Goal: Find specific page/section: Find specific page/section

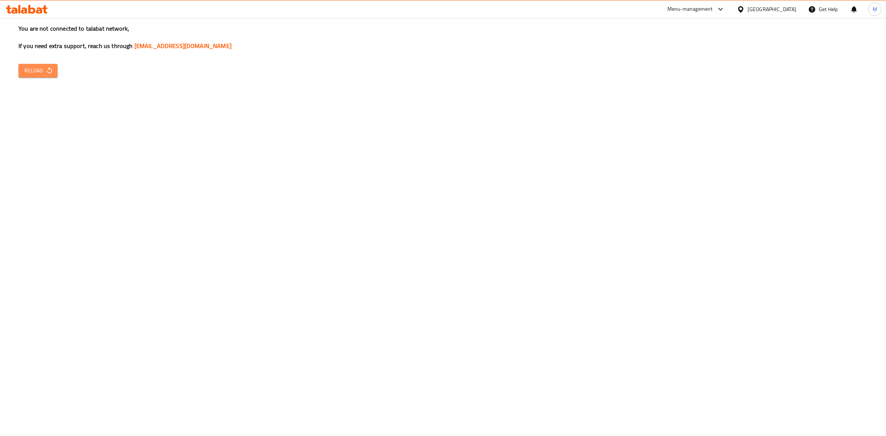
click at [44, 73] on span "Reload" at bounding box center [37, 70] width 27 height 9
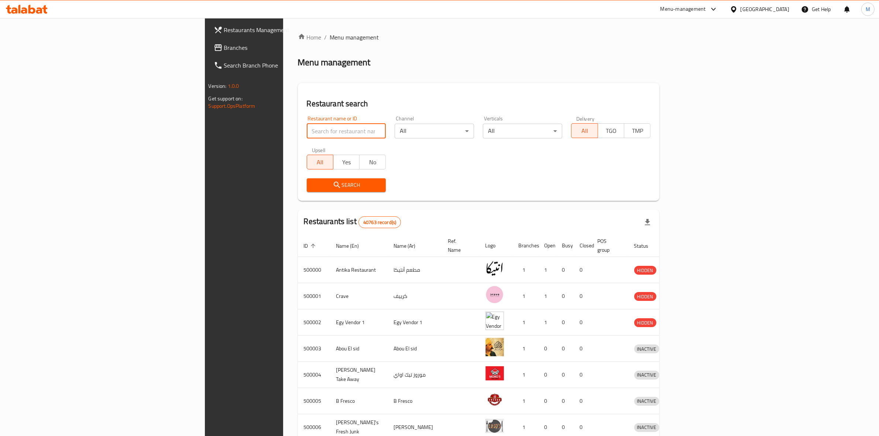
click at [307, 131] on input "search" at bounding box center [346, 131] width 79 height 15
click button "Search" at bounding box center [346, 185] width 79 height 14
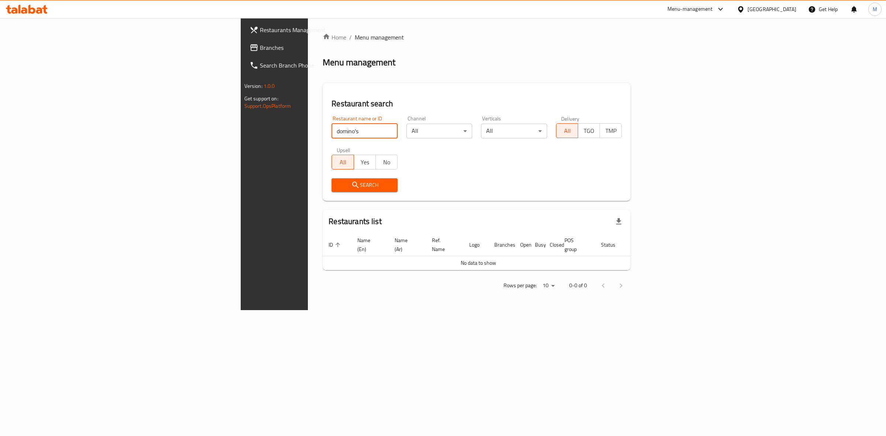
type input "domino's"
click button "Search" at bounding box center [364, 185] width 66 height 14
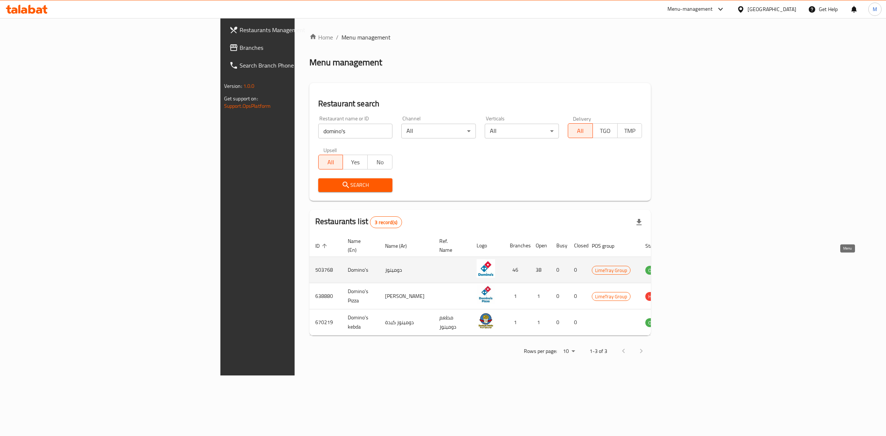
click at [692, 267] on icon "enhanced table" at bounding box center [688, 270] width 8 height 6
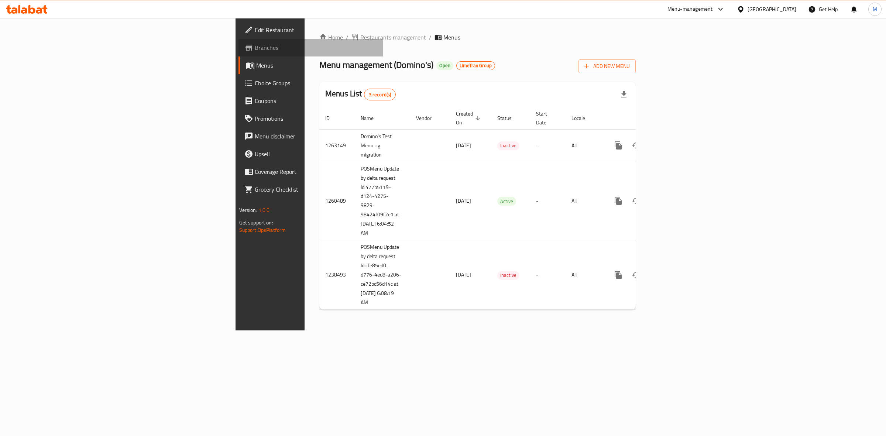
click at [238, 53] on link "Branches" at bounding box center [310, 48] width 145 height 18
